Goal: Information Seeking & Learning: Learn about a topic

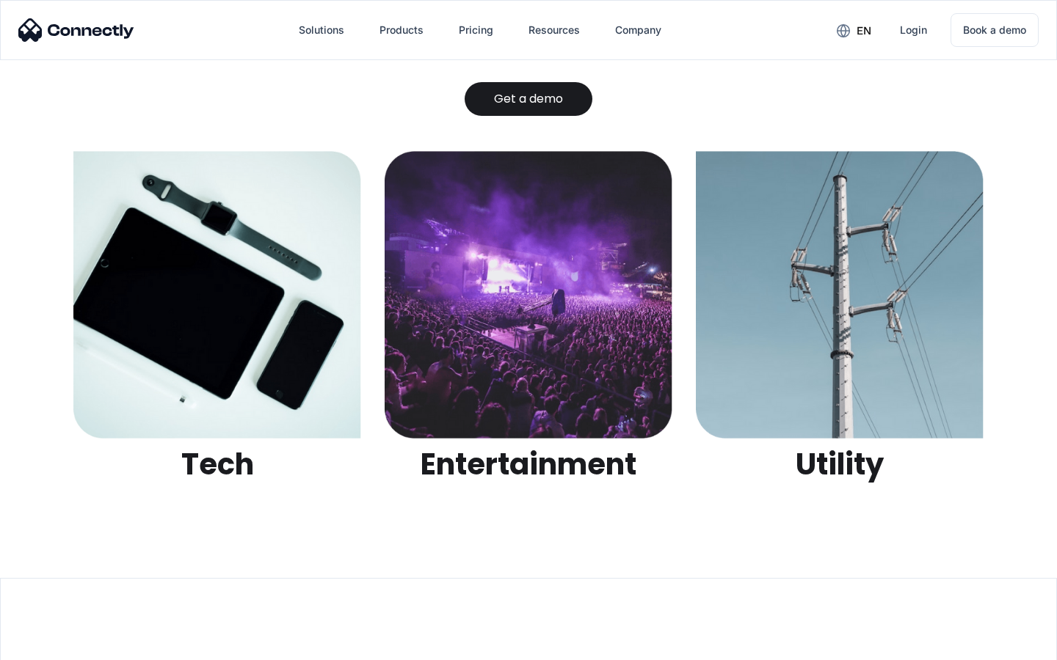
scroll to position [4629, 0]
